Goal: Task Accomplishment & Management: Manage account settings

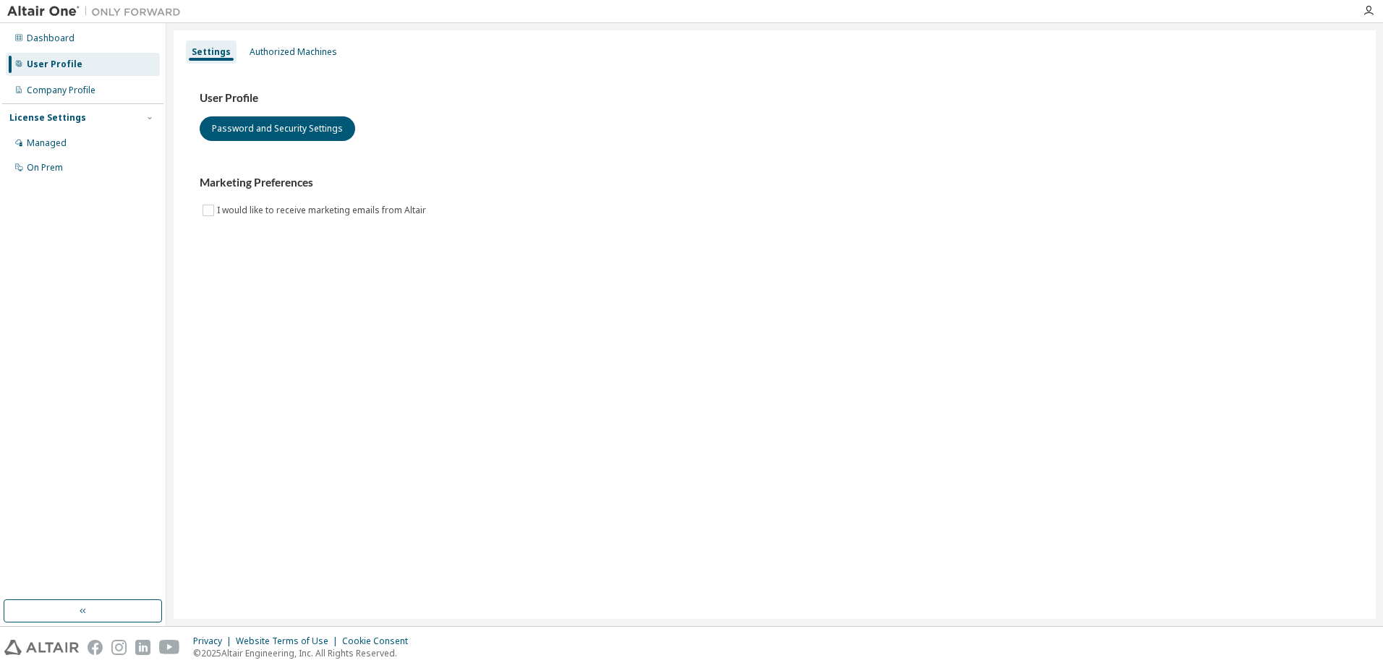
click at [308, 57] on div "Authorized Machines" at bounding box center [294, 52] width 88 height 12
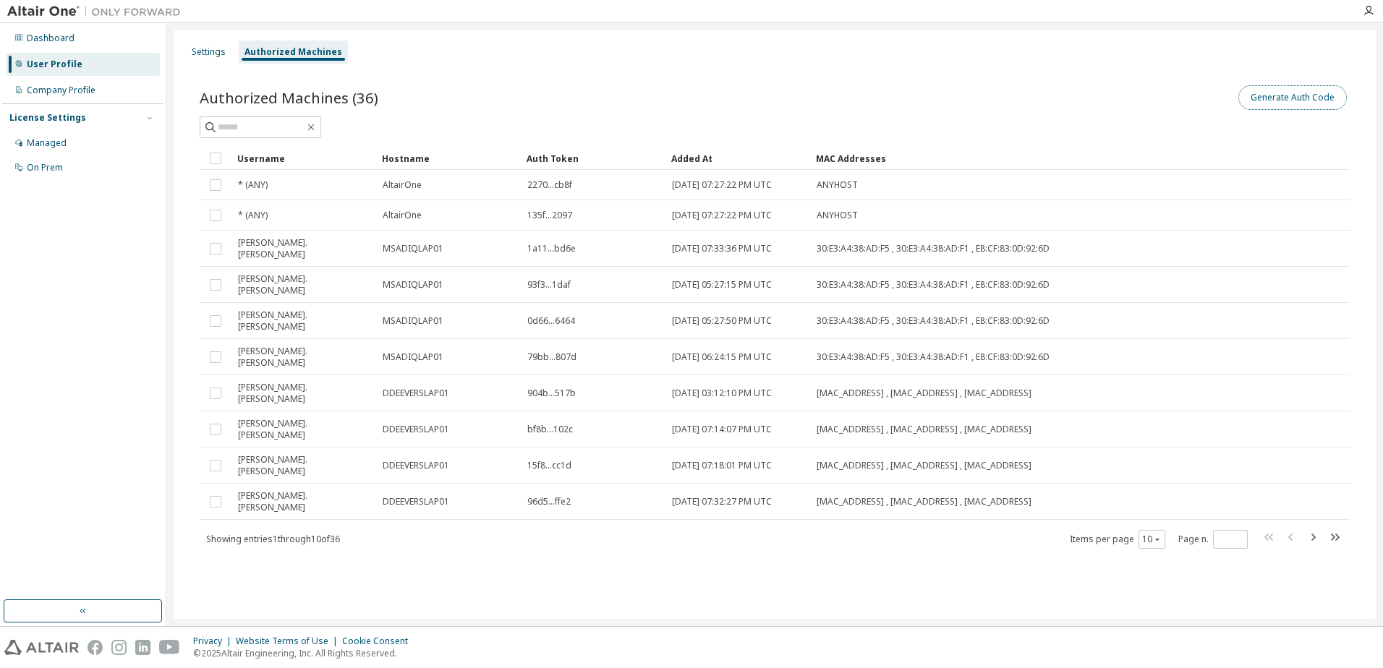
click at [1322, 108] on button "Generate Auth Code" at bounding box center [1292, 97] width 108 height 25
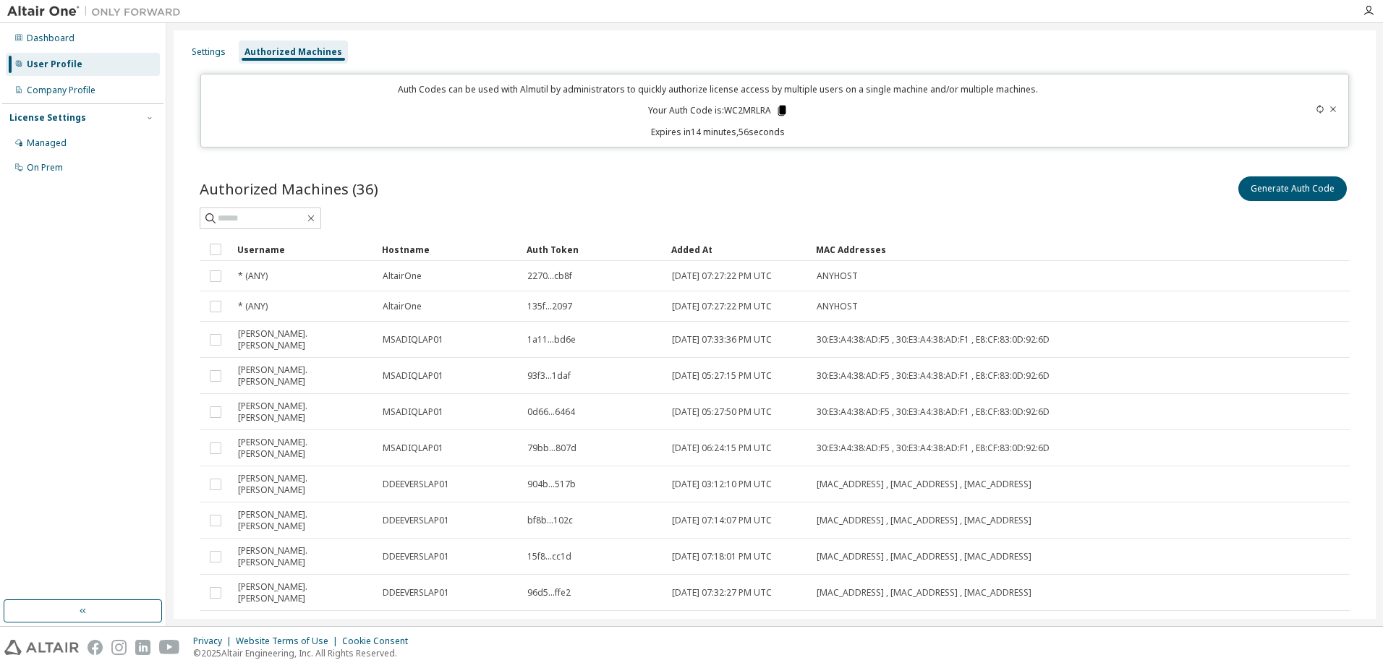
click at [784, 110] on icon at bounding box center [781, 110] width 13 height 13
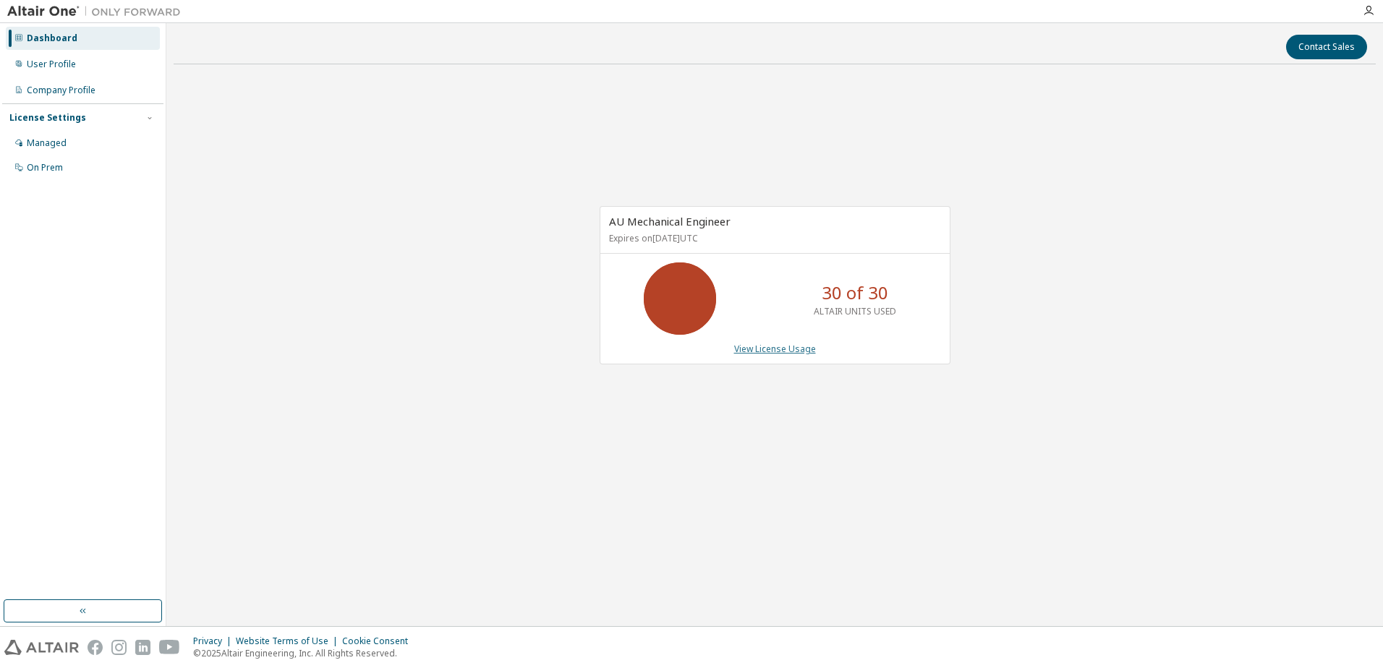
click at [763, 346] on link "View License Usage" at bounding box center [775, 349] width 82 height 12
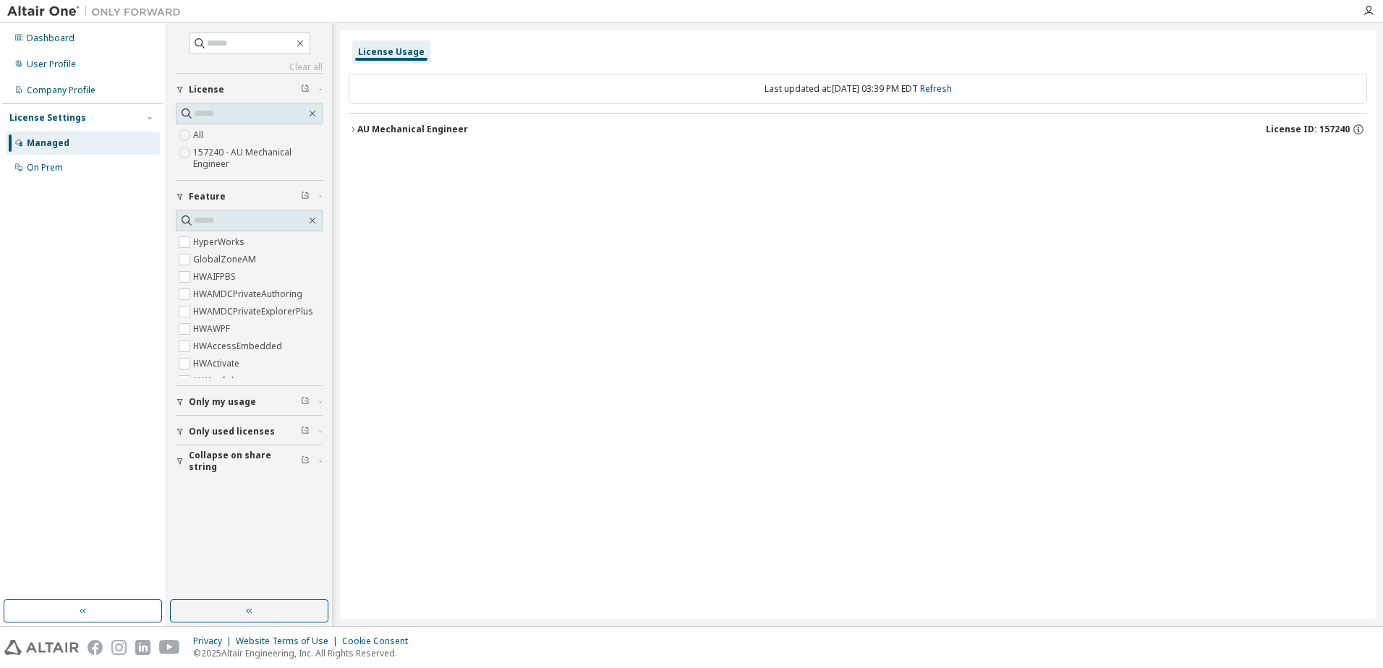
click at [444, 129] on div "AU Mechanical Engineer" at bounding box center [412, 130] width 111 height 12
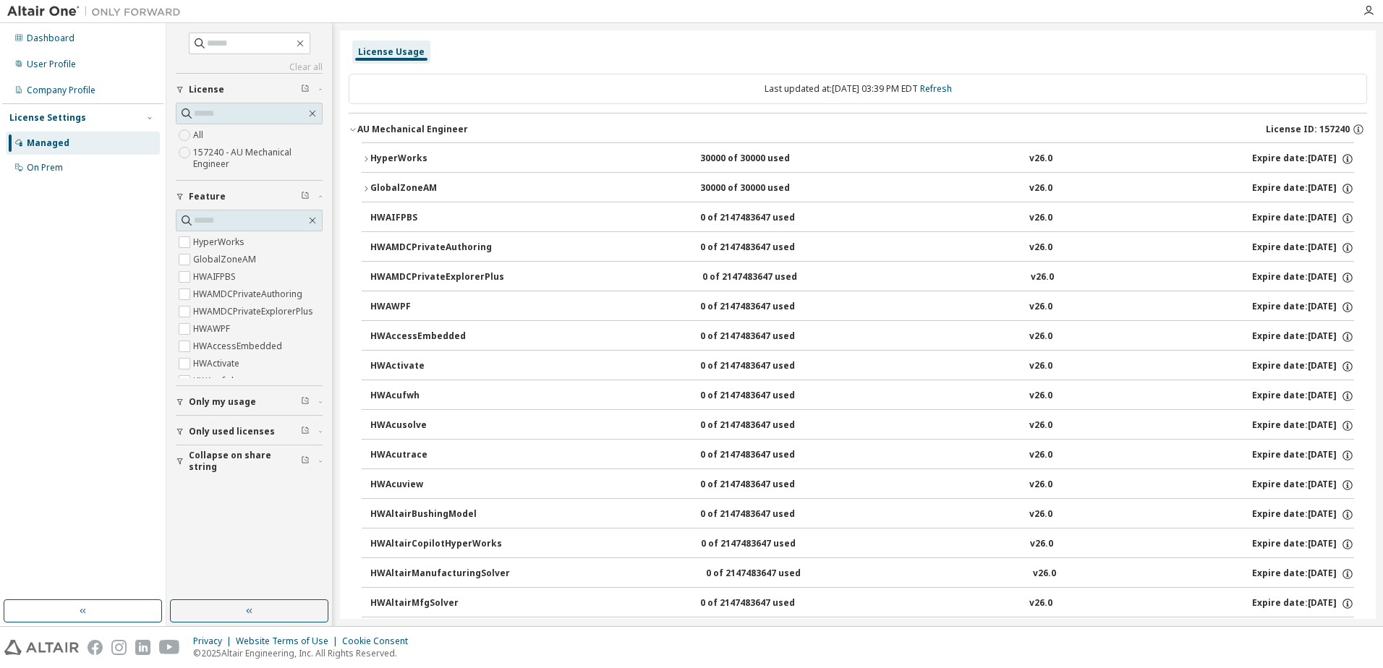
click at [748, 163] on div "30000 of 30000 used" at bounding box center [765, 159] width 130 height 13
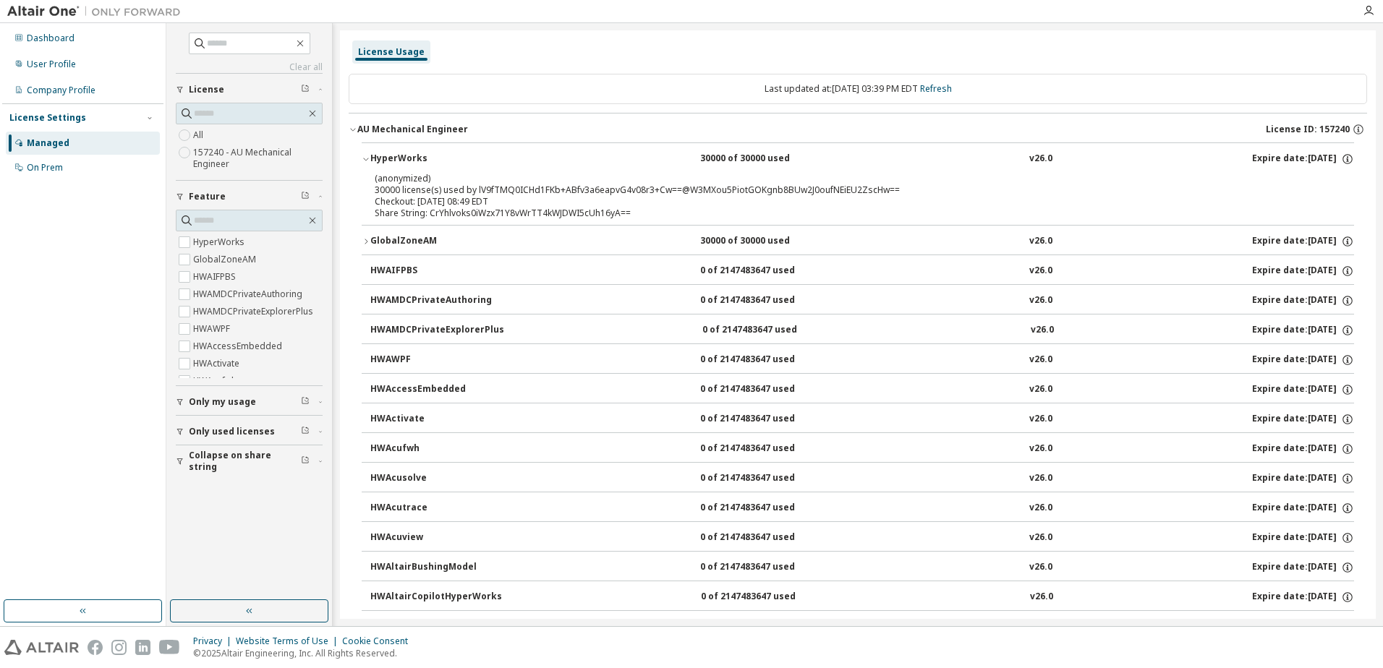
click at [231, 399] on span "Only my usage" at bounding box center [222, 402] width 67 height 12
